Goal: Task Accomplishment & Management: Use online tool/utility

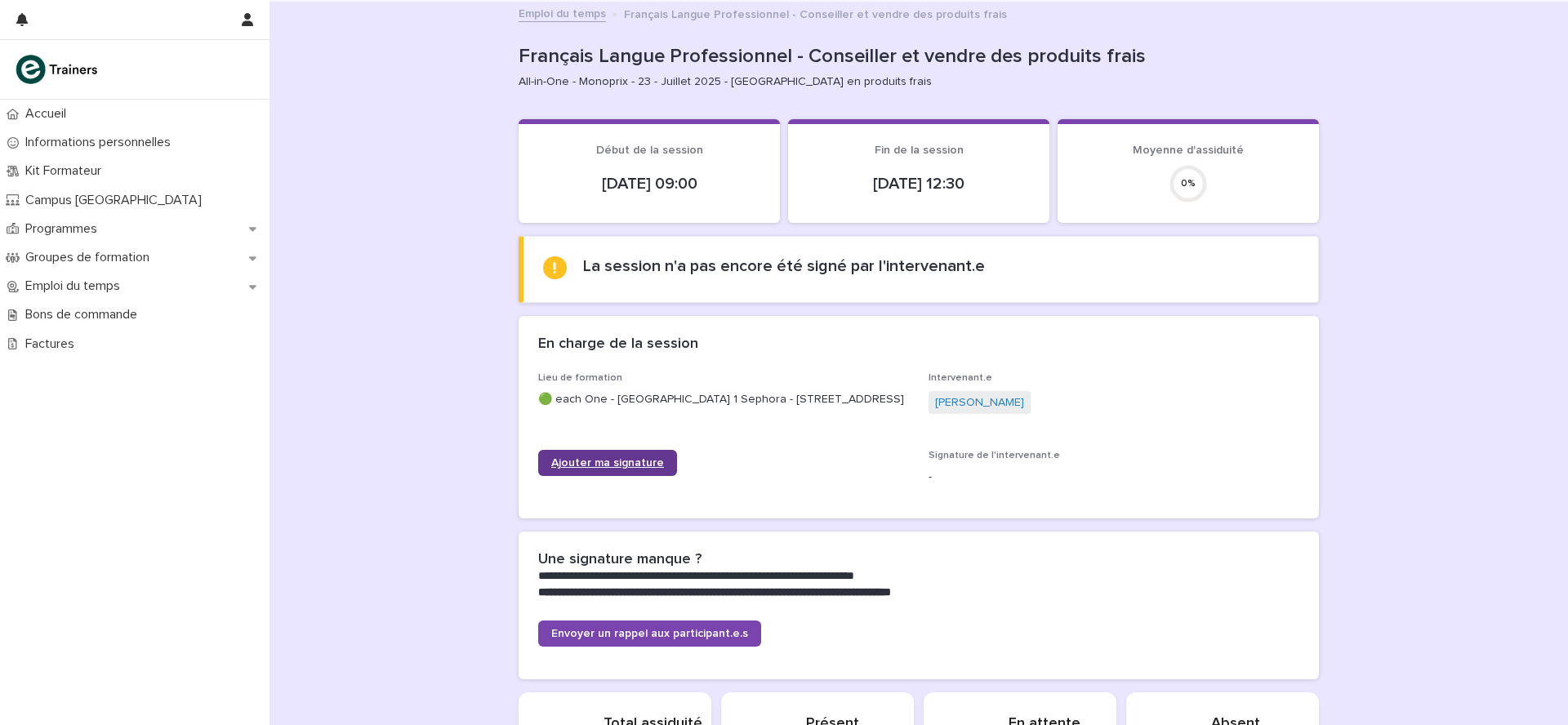
click at [609, 469] on span "Ajouter ma signature" at bounding box center [607, 463] width 113 height 12
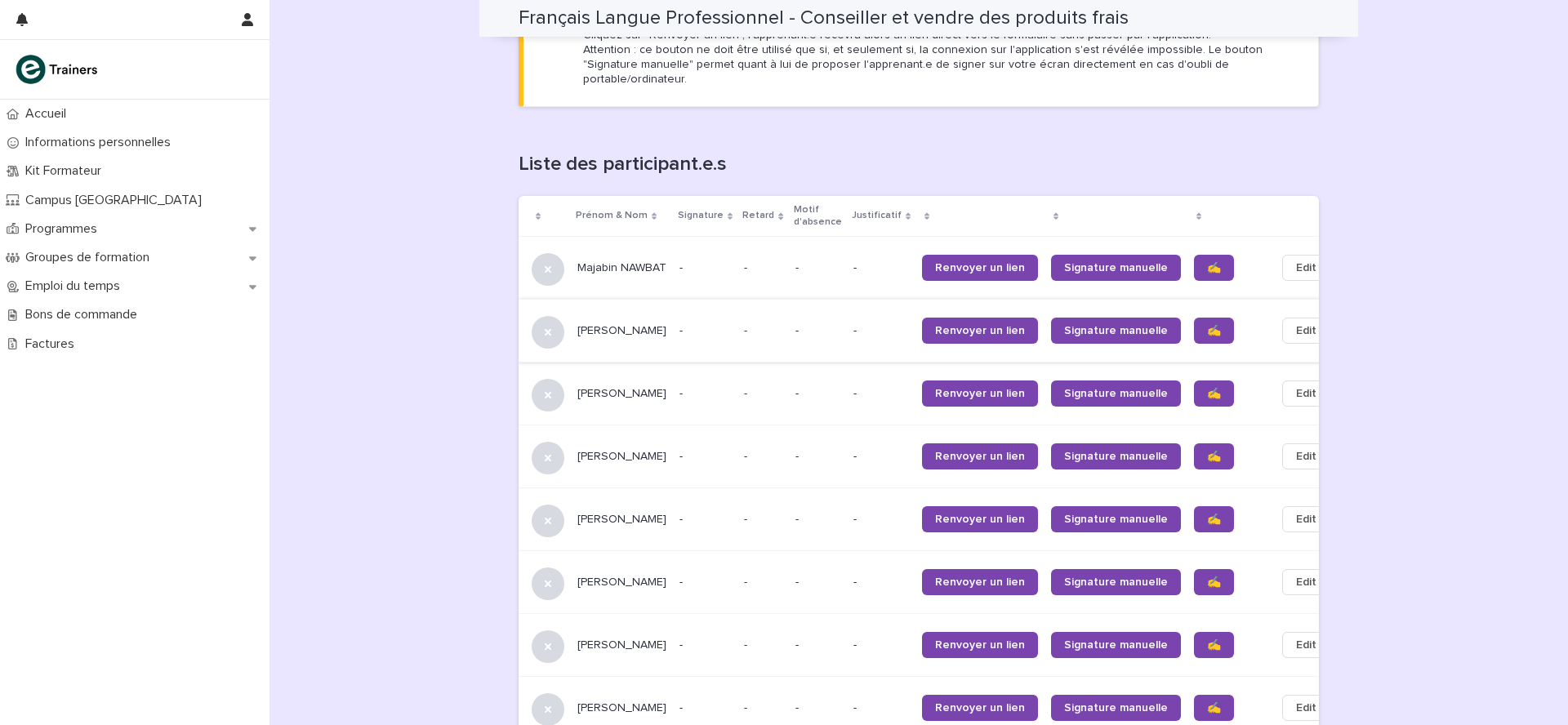
scroll to position [933, 0]
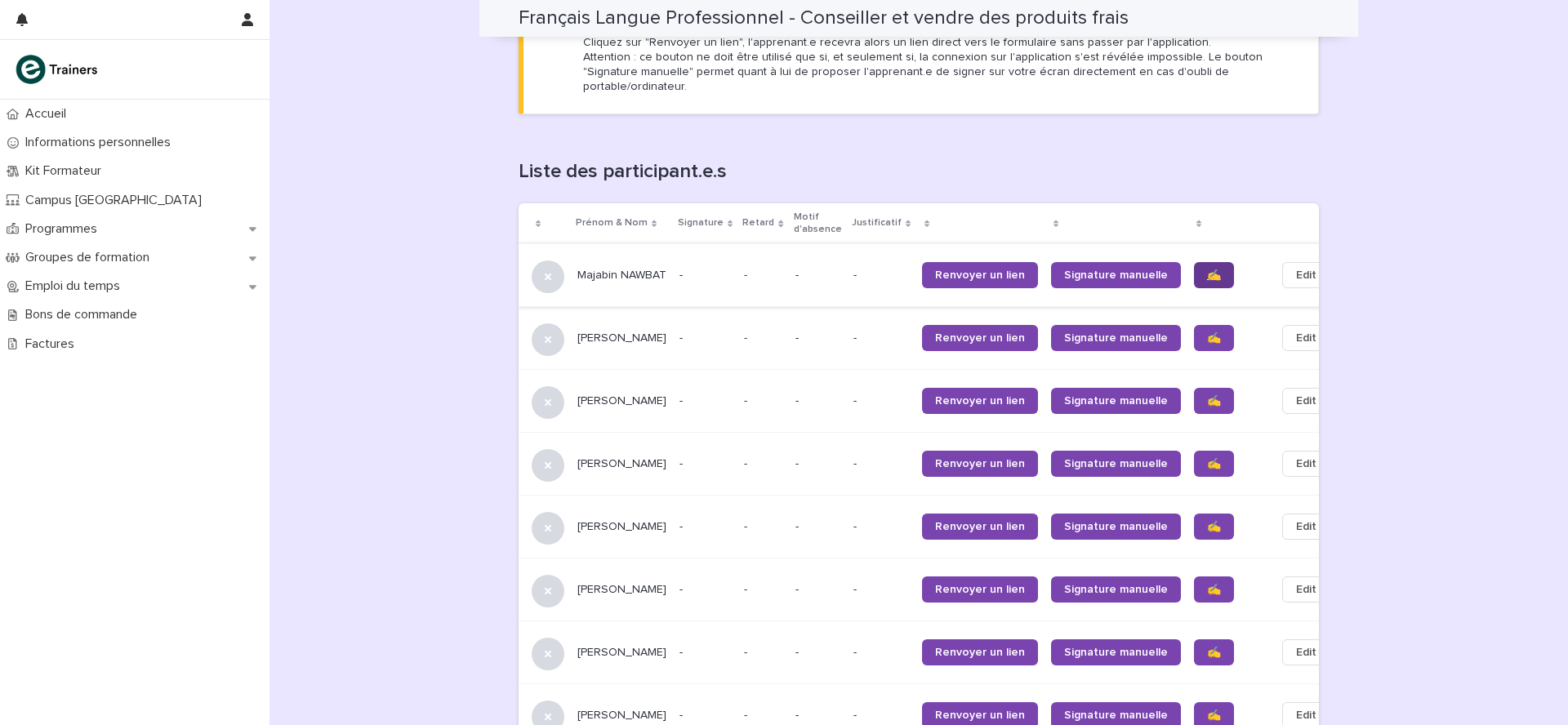
click at [1206, 269] on span "✍️" at bounding box center [1214, 275] width 14 height 12
click at [1206, 332] on span "✍️" at bounding box center [1214, 338] width 14 height 12
click at [1206, 395] on span "✍️" at bounding box center [1214, 401] width 14 height 12
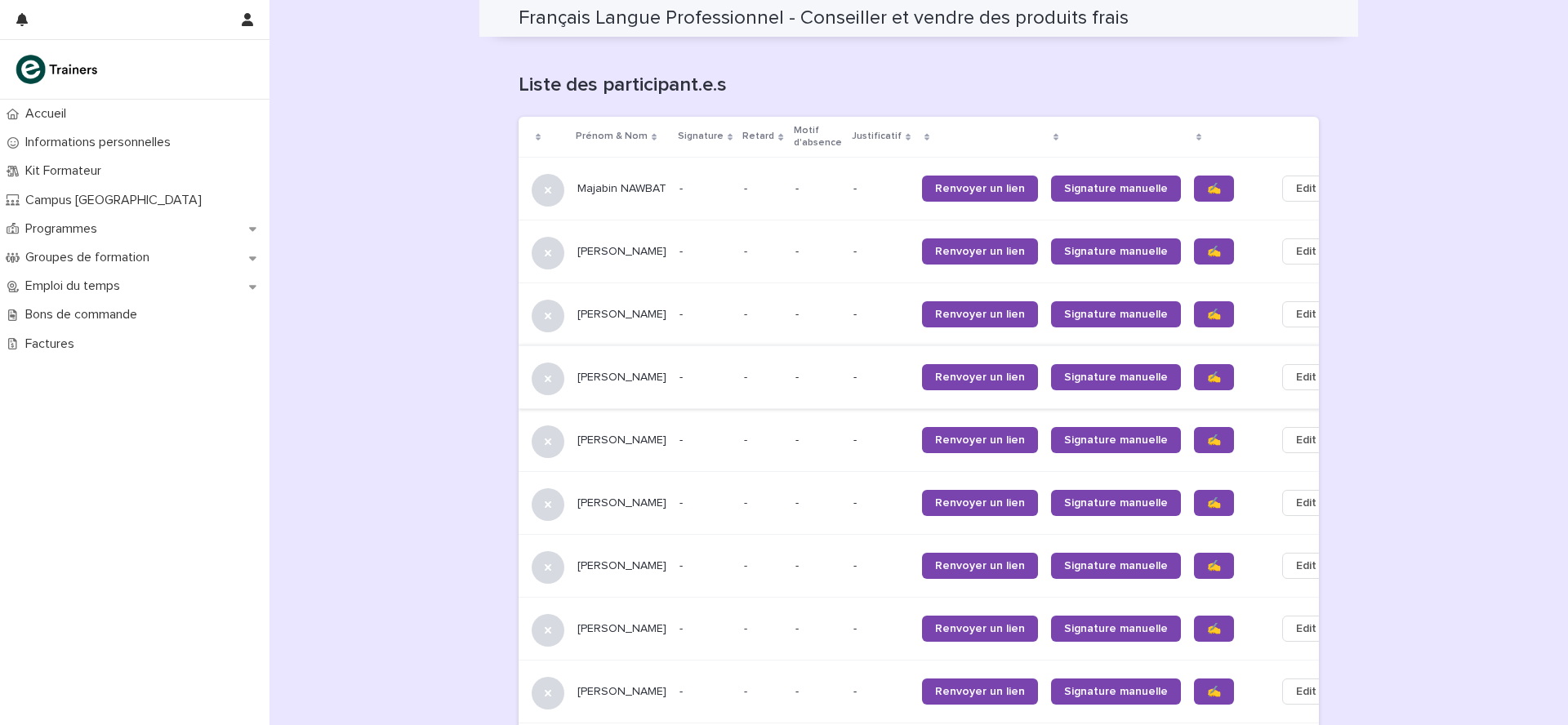
scroll to position [1027, 0]
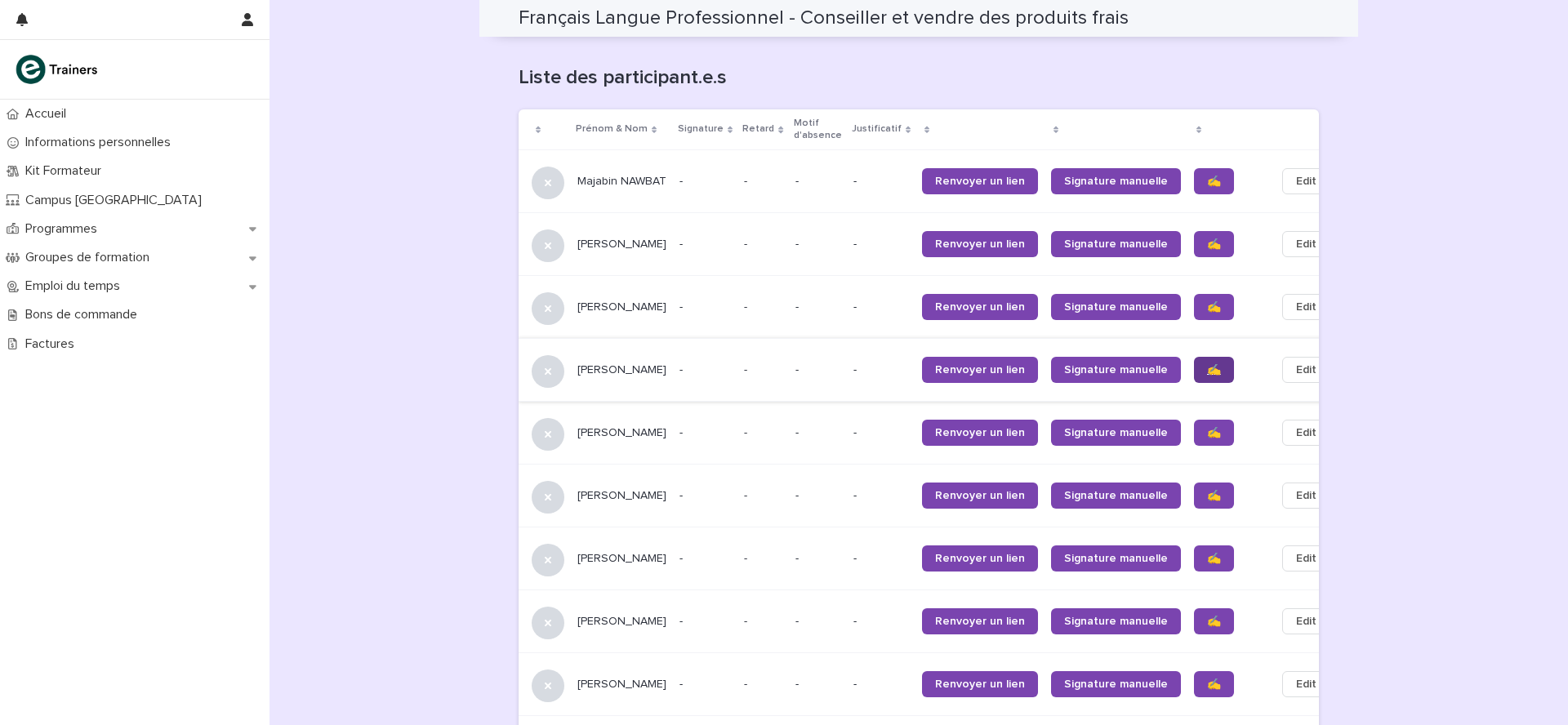
click at [1206, 364] on span "✍️" at bounding box center [1214, 370] width 14 height 12
click at [1206, 427] on span "✍️" at bounding box center [1214, 433] width 14 height 12
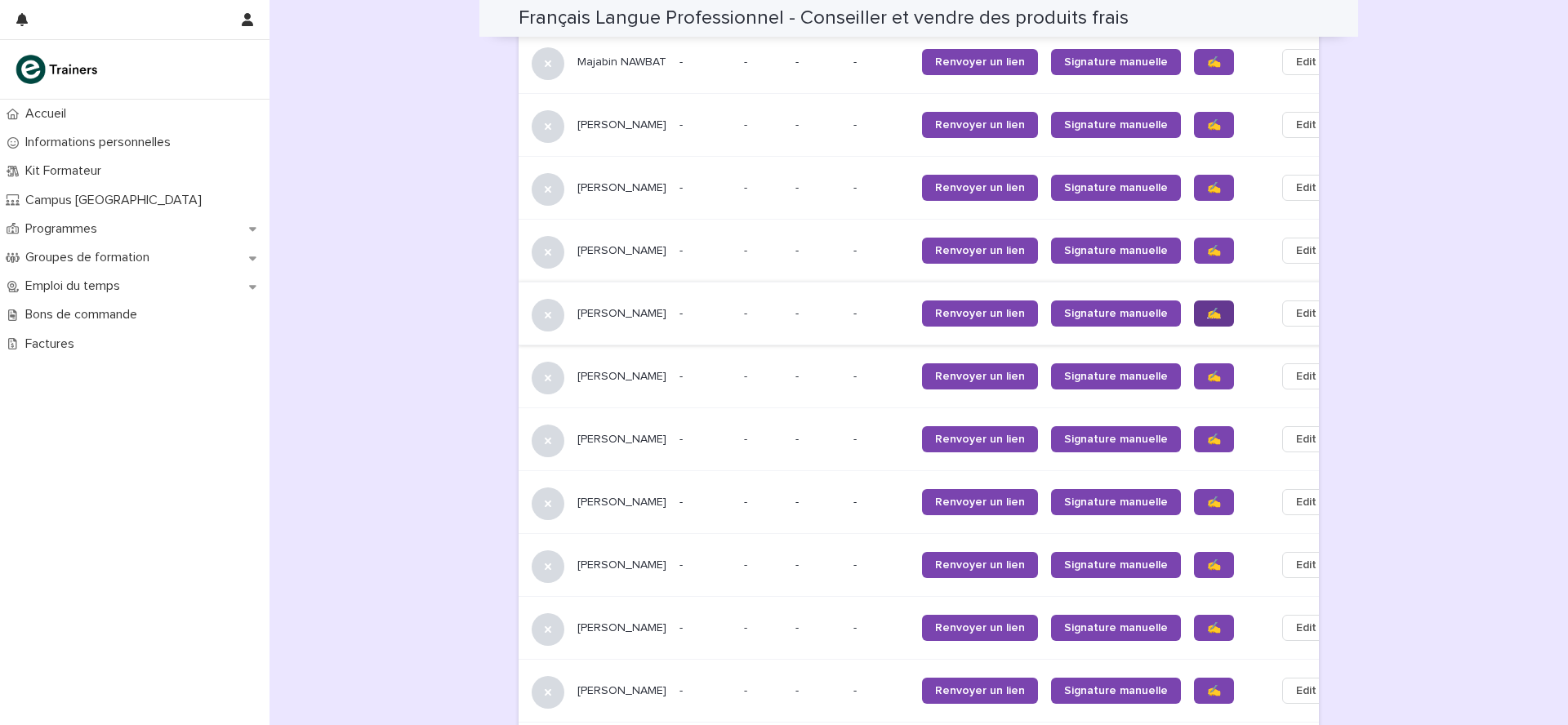
scroll to position [1156, 0]
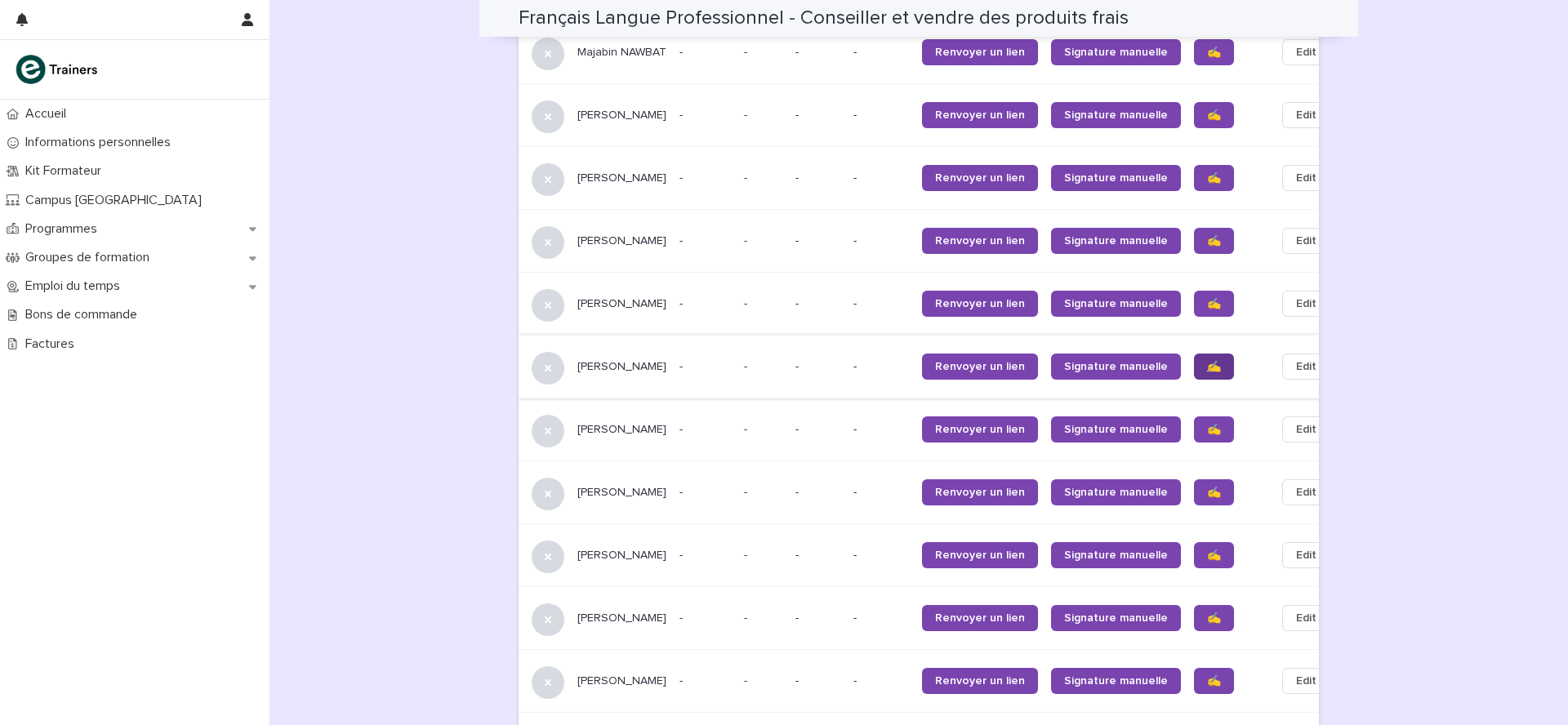
click at [1206, 361] on span "✍️" at bounding box center [1214, 366] width 14 height 12
click at [1206, 424] on span "✍️" at bounding box center [1214, 429] width 14 height 12
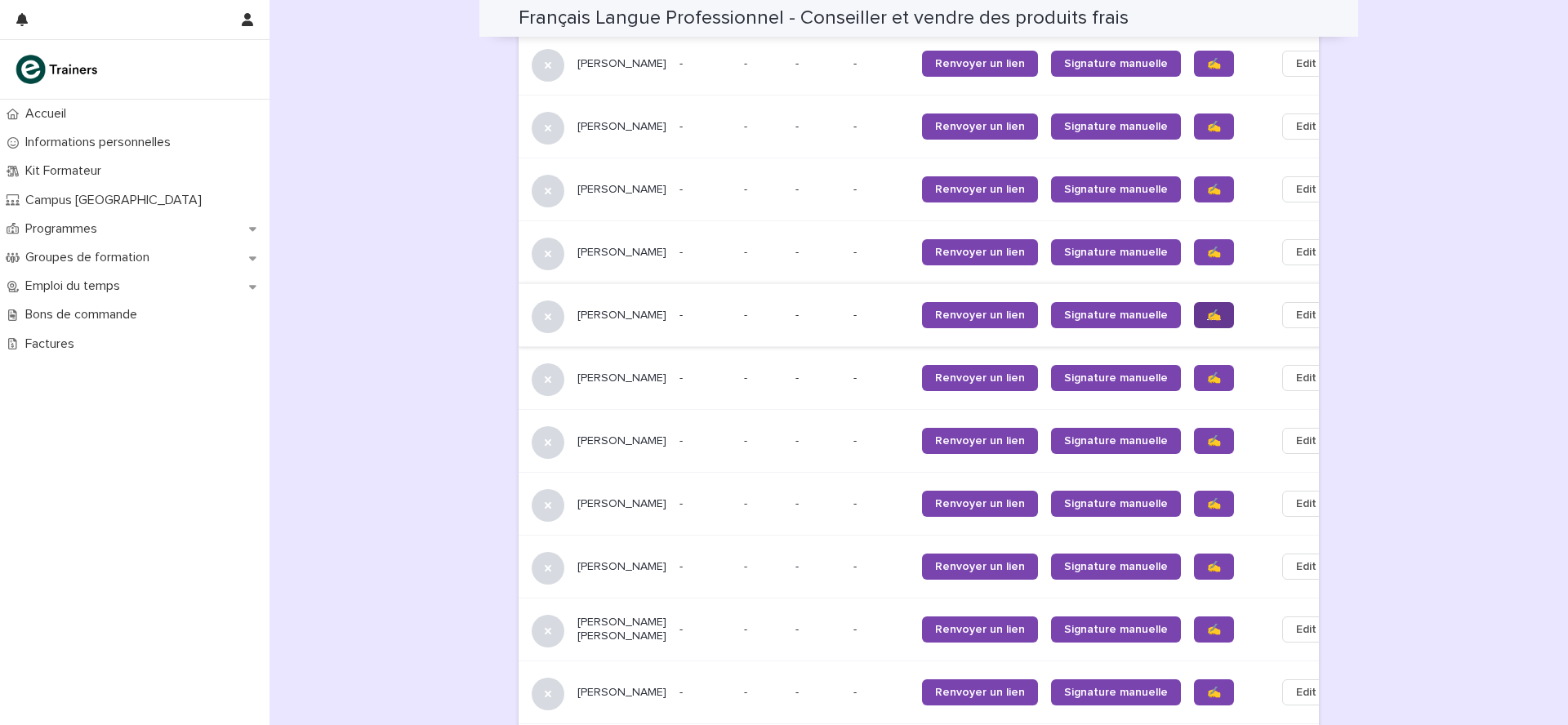
scroll to position [1282, 0]
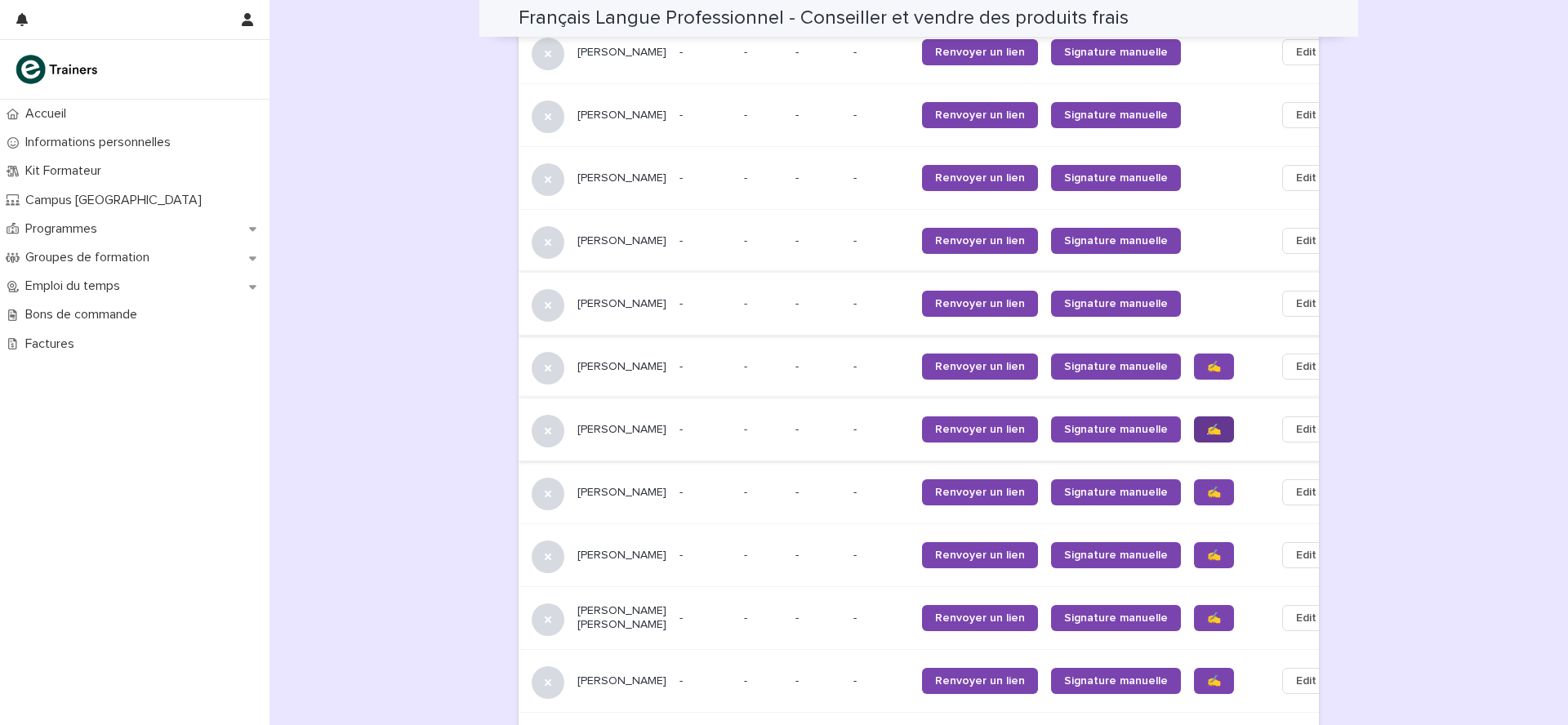
click at [1206, 424] on span "✍️" at bounding box center [1214, 429] width 14 height 12
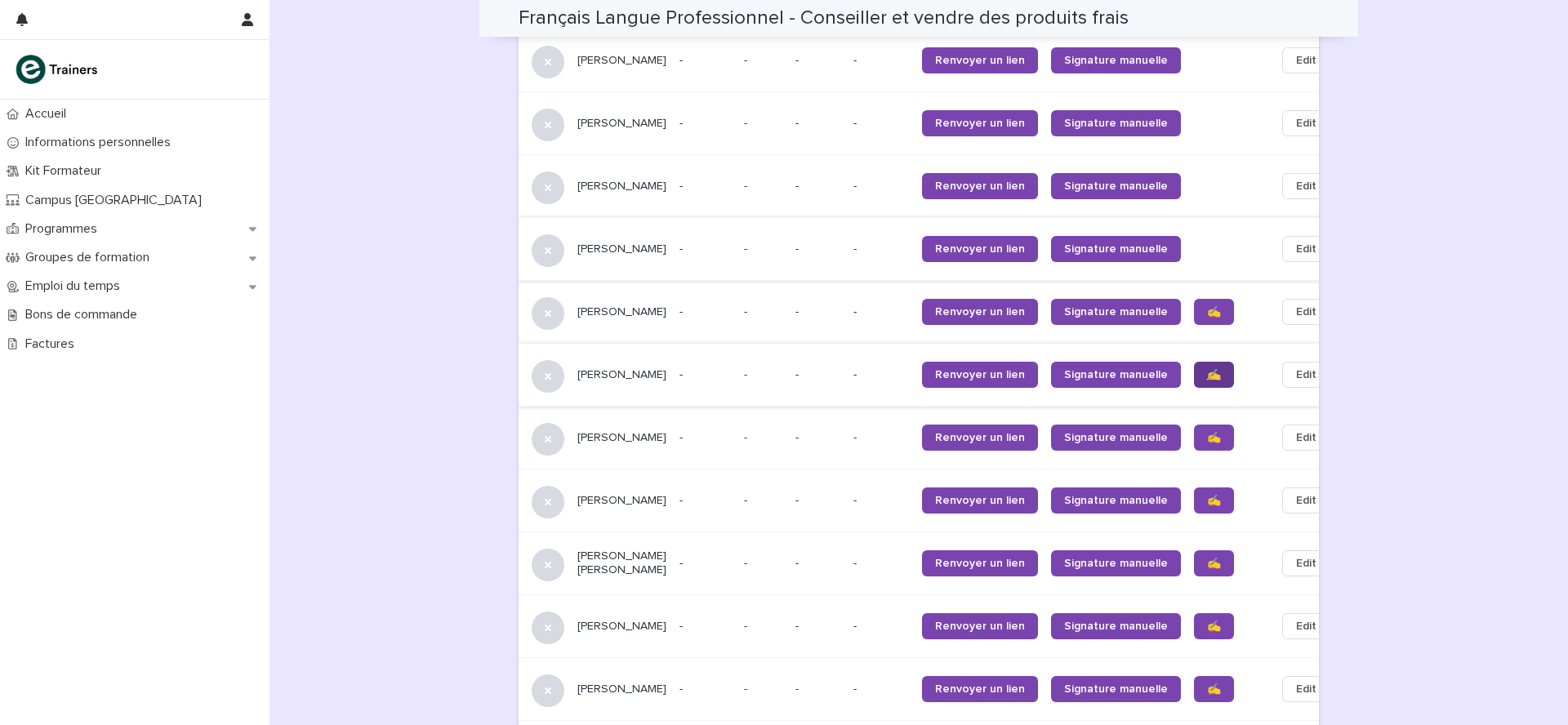
scroll to position [1349, 0]
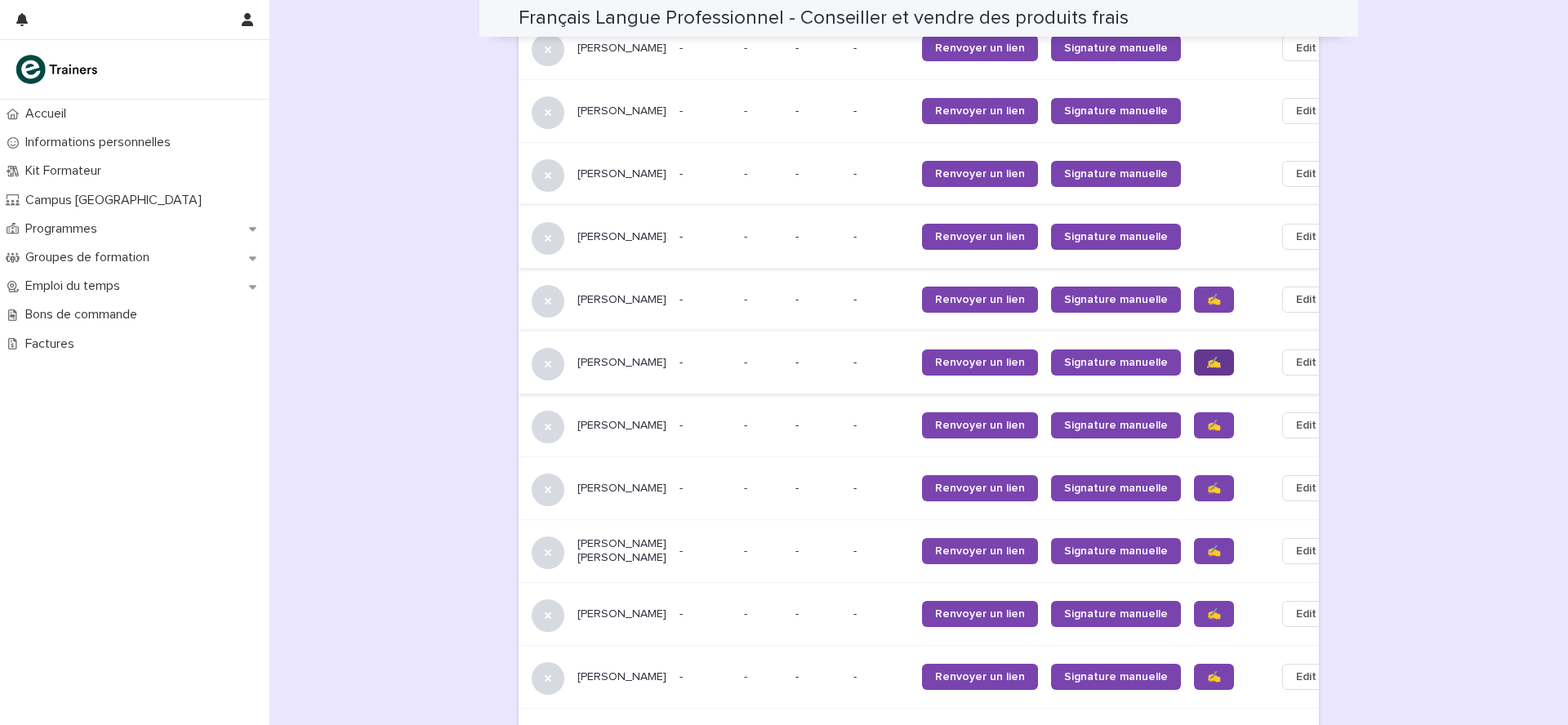
click at [1206, 420] on span "✍️" at bounding box center [1214, 425] width 14 height 12
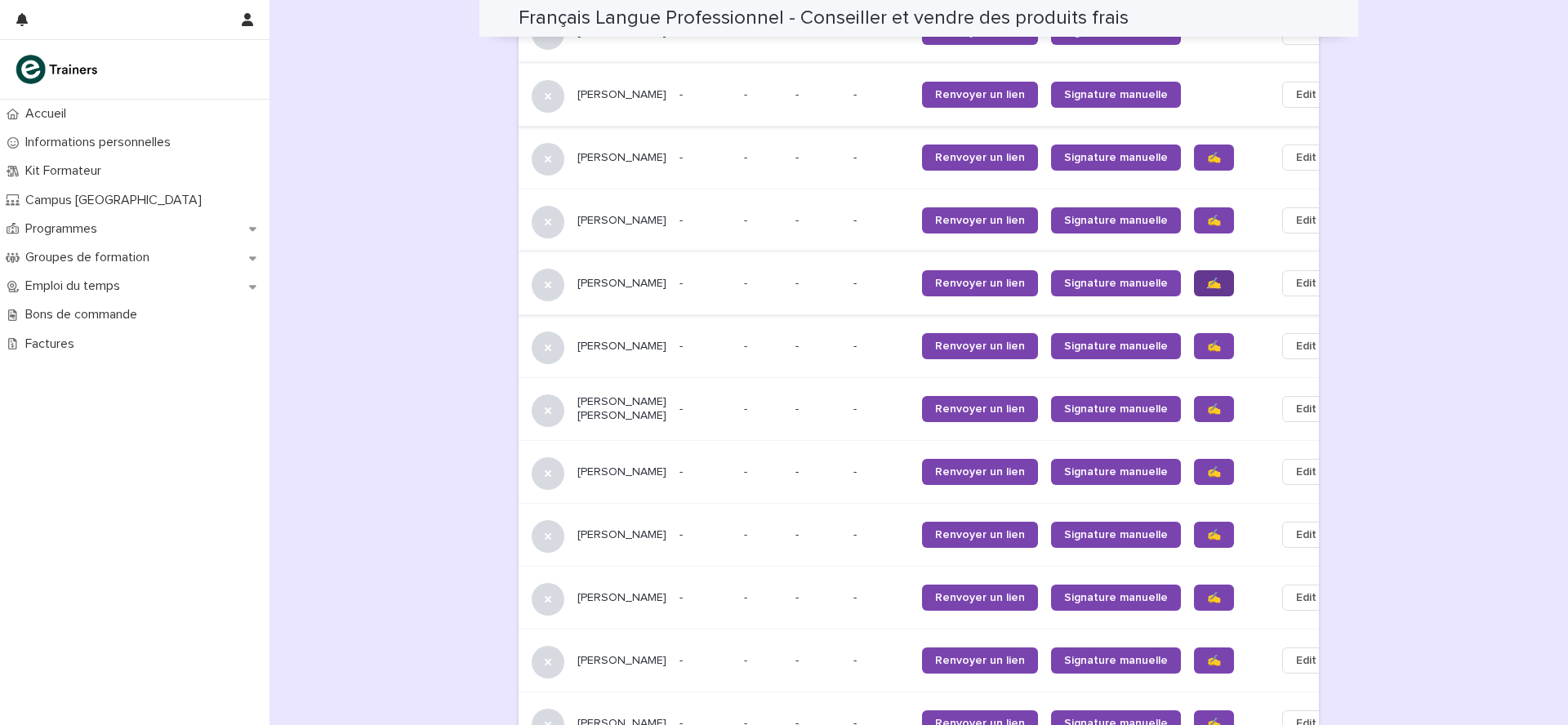
scroll to position [1492, 0]
click at [1206, 413] on span "✍️" at bounding box center [1214, 408] width 14 height 12
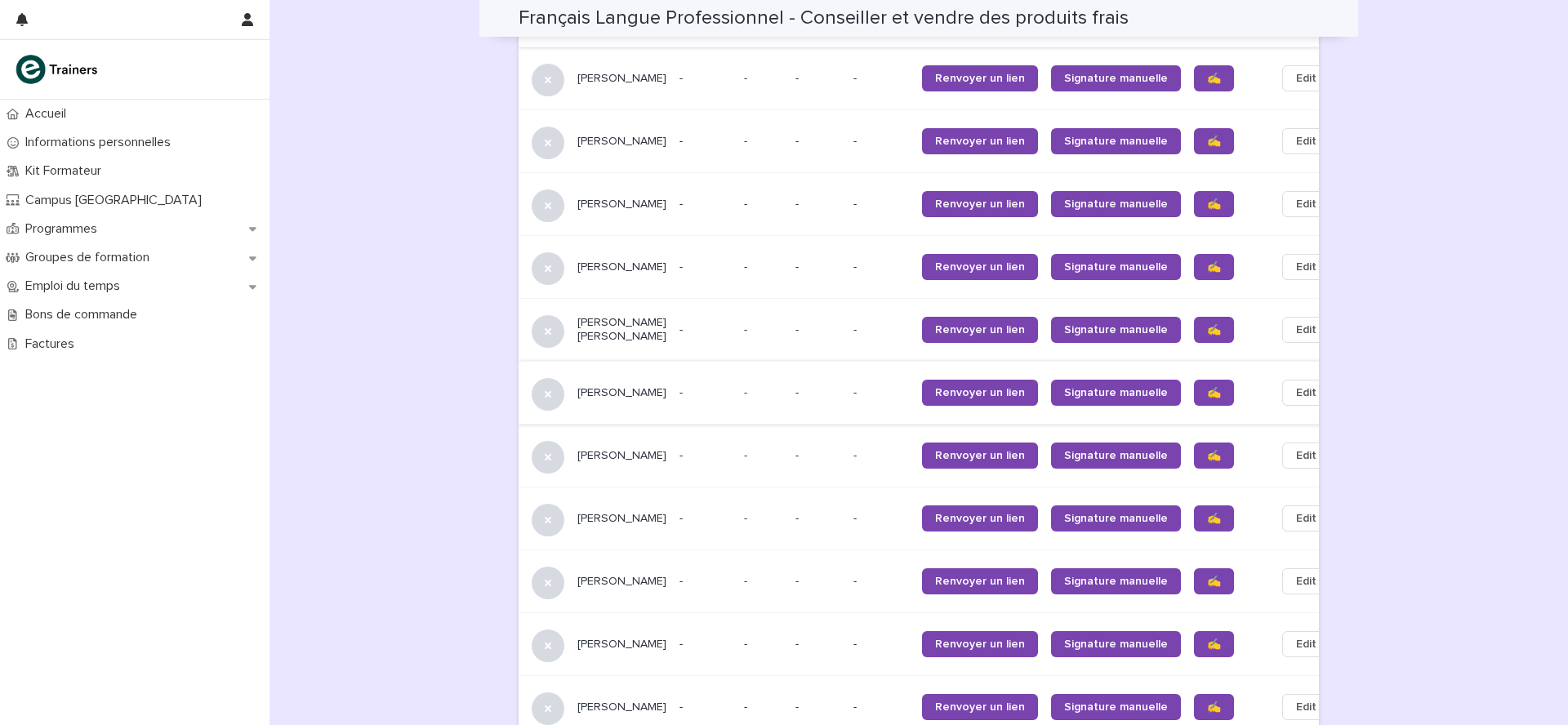
scroll to position [1576, 0]
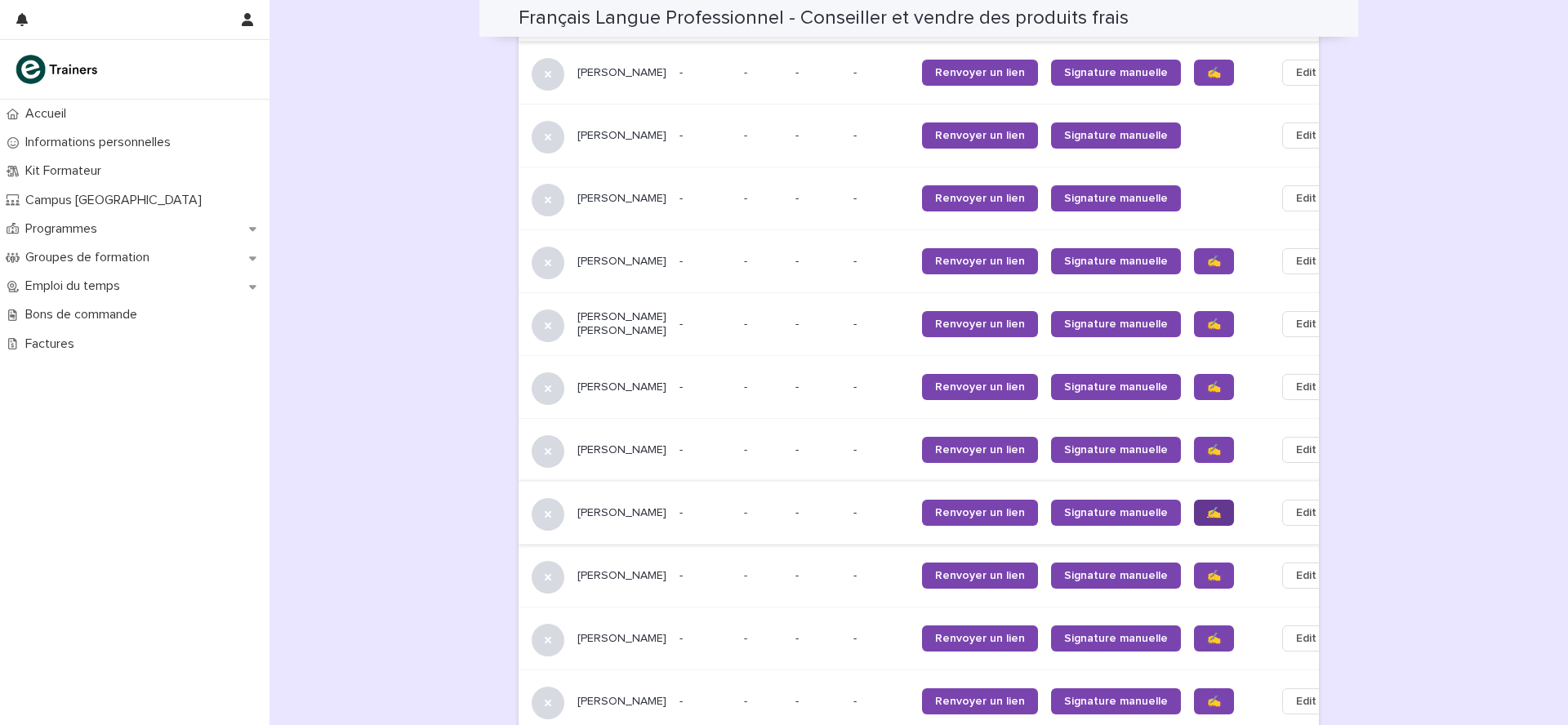
click at [1206, 516] on span "✍️" at bounding box center [1214, 513] width 14 height 12
click at [1206, 578] on span "✍️" at bounding box center [1214, 576] width 14 height 12
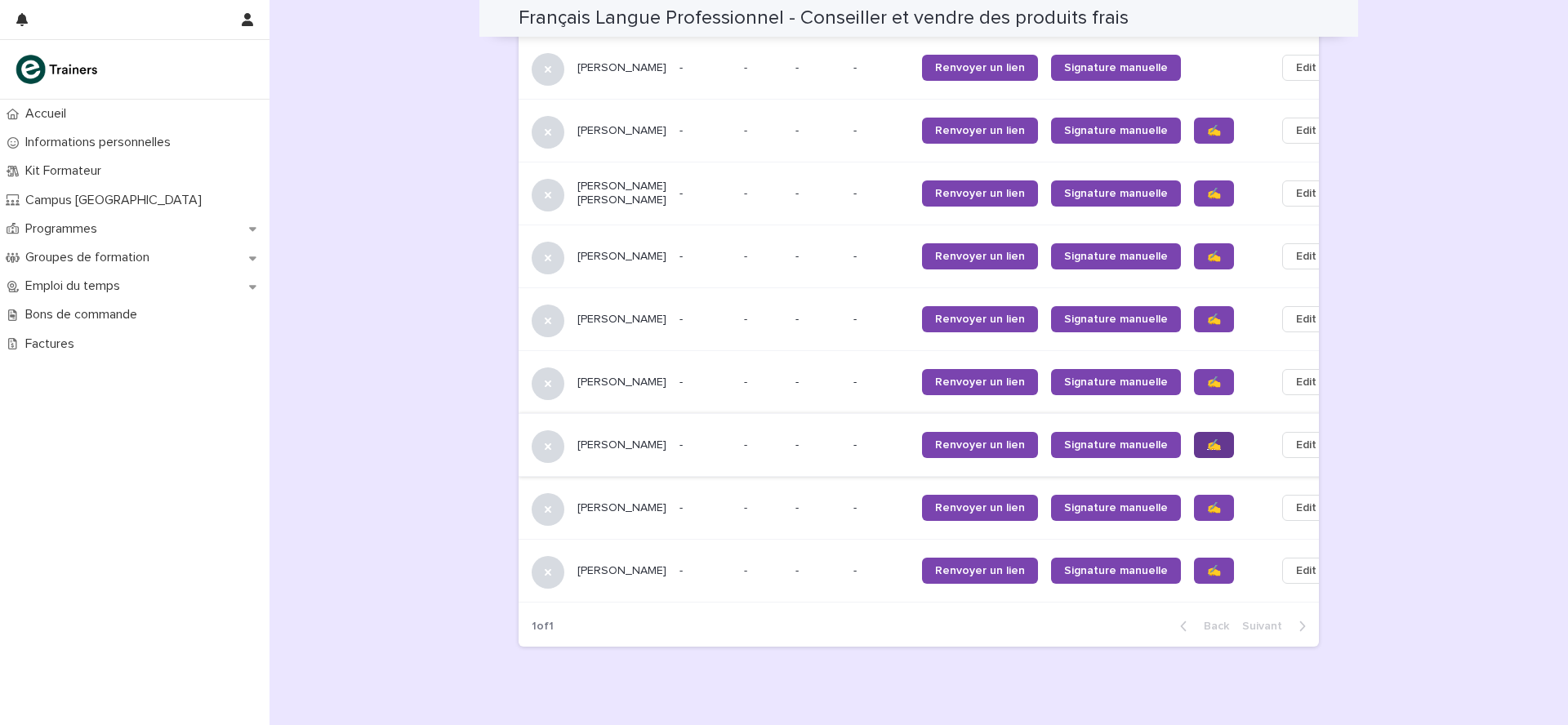
scroll to position [1717, 0]
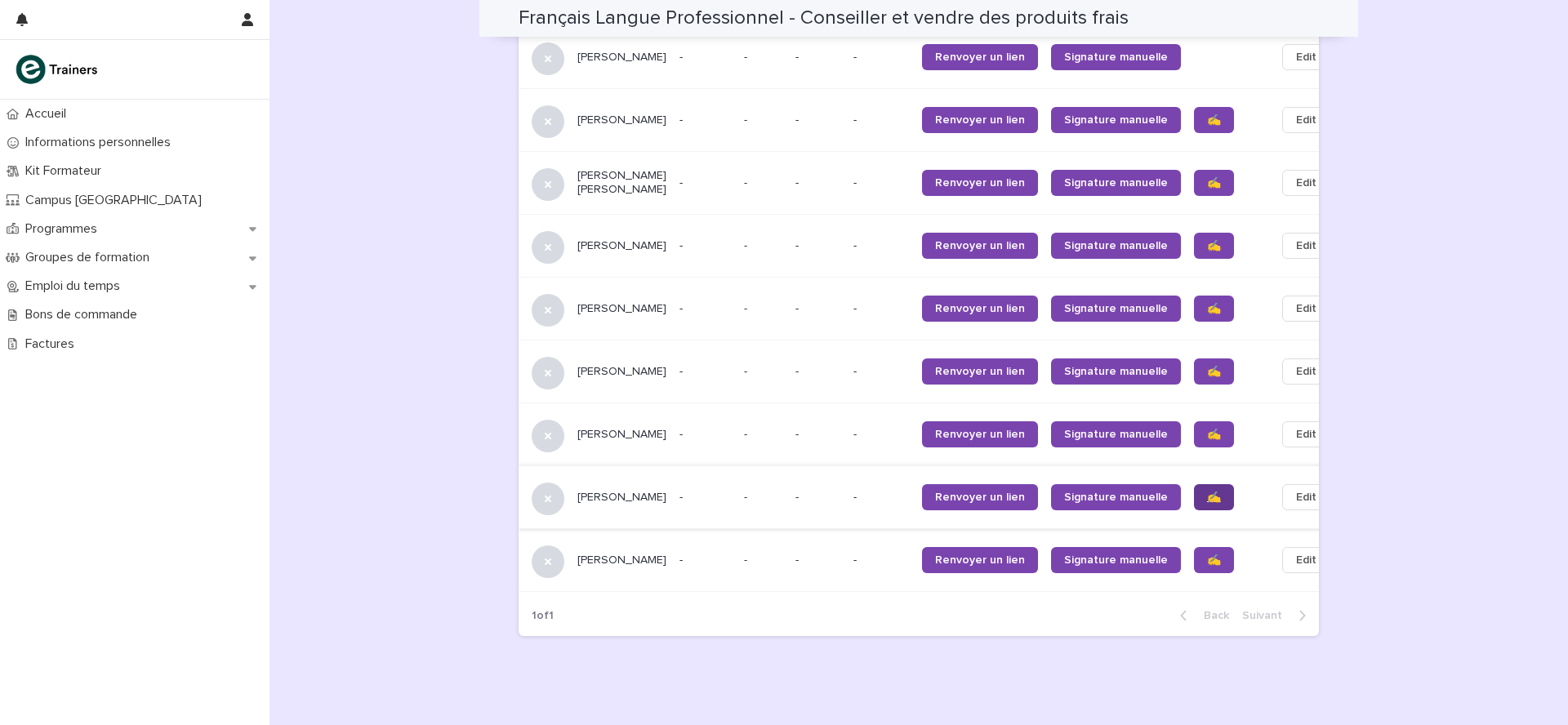
click at [1206, 503] on span "✍️" at bounding box center [1214, 497] width 14 height 12
click at [1194, 569] on link "✍️" at bounding box center [1214, 560] width 40 height 26
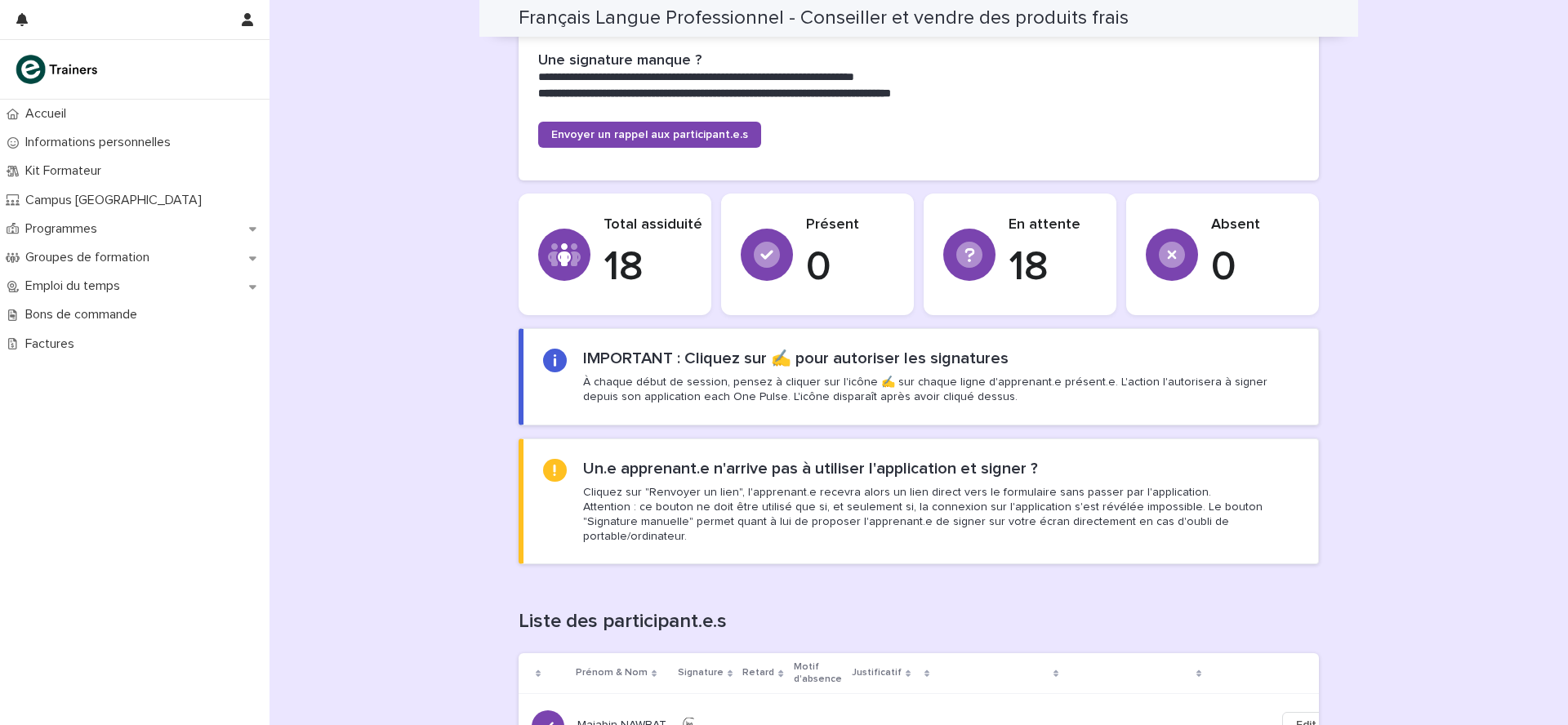
scroll to position [479, 0]
